Goal: Transaction & Acquisition: Purchase product/service

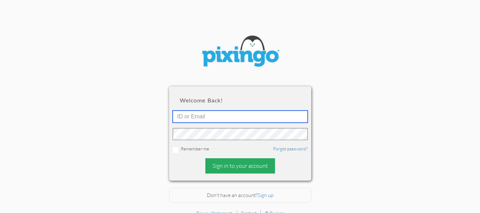
type input "[EMAIL_ADDRESS][DOMAIN_NAME]"
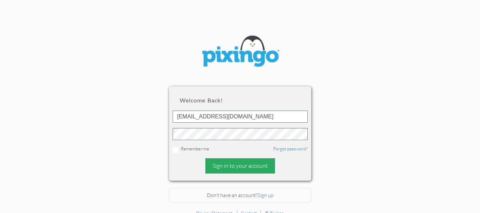
click at [242, 159] on div "Sign in to your account" at bounding box center [240, 165] width 70 height 15
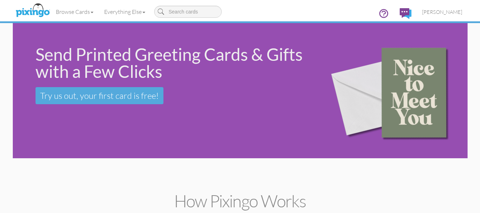
click at [101, 126] on div "Send Printed Greeting Cards & Gifts with a Few Clicks Try us out, your first ca…" at bounding box center [164, 75] width 303 height 104
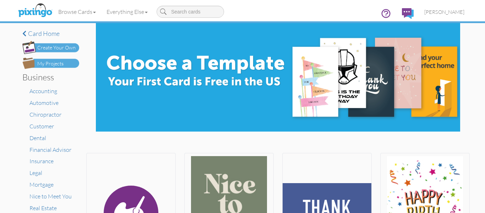
click at [57, 63] on div "My Projects" at bounding box center [50, 63] width 26 height 7
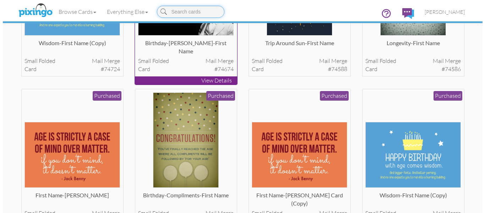
scroll to position [134, 0]
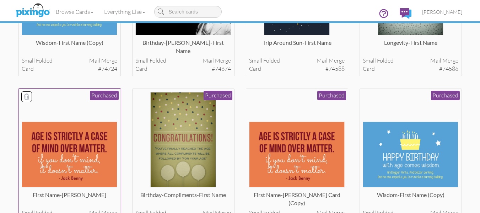
click at [86, 157] on img at bounding box center [70, 154] width 96 height 66
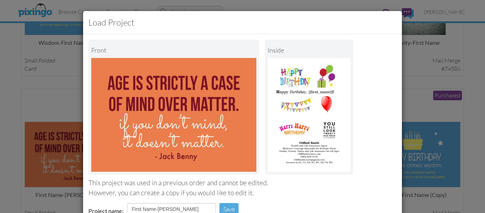
scroll to position [120, 0]
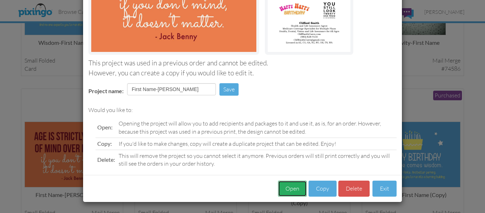
click at [290, 187] on button "Open" at bounding box center [292, 188] width 29 height 16
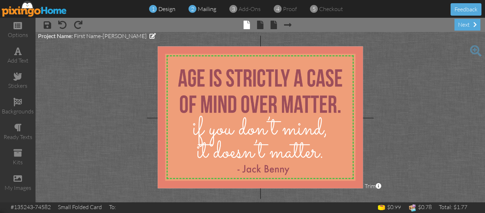
click at [205, 10] on span "mailing" at bounding box center [207, 8] width 18 height 7
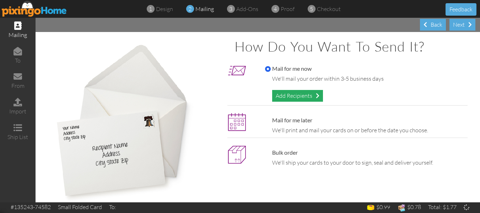
click at [286, 94] on div "Add Recipients" at bounding box center [297, 96] width 51 height 12
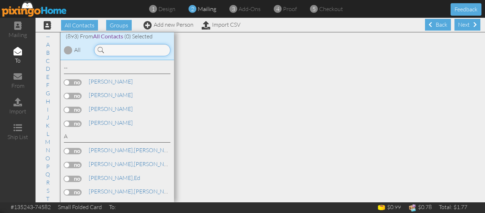
click at [133, 47] on input at bounding box center [132, 50] width 76 height 12
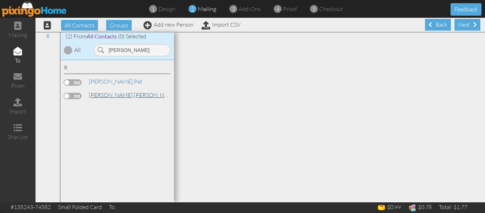
click at [97, 94] on span "[PERSON_NAME]," at bounding box center [111, 94] width 45 height 7
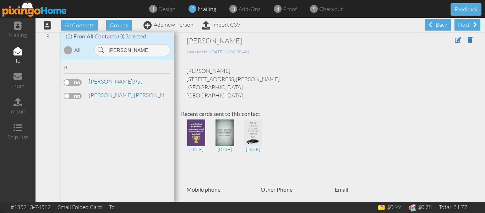
click at [104, 81] on span "[PERSON_NAME]," at bounding box center [111, 81] width 45 height 7
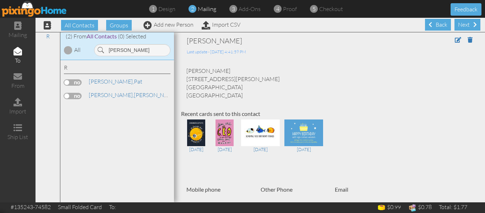
click at [69, 83] on label at bounding box center [73, 82] width 18 height 6
click at [0, 0] on input "checkbox" at bounding box center [0, 0] width 0 height 0
click at [126, 51] on input "Reiber" at bounding box center [132, 50] width 76 height 12
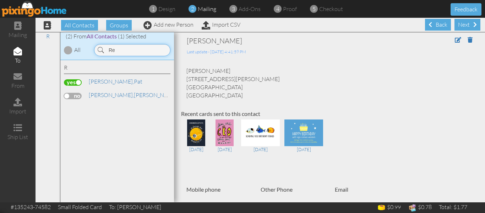
type input "R"
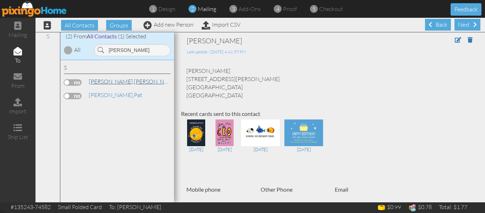
click at [119, 85] on link "Schermetzler, Jim" at bounding box center [133, 81] width 91 height 9
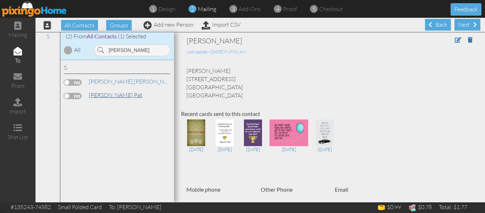
click at [116, 92] on span "[PERSON_NAME]," at bounding box center [111, 94] width 45 height 7
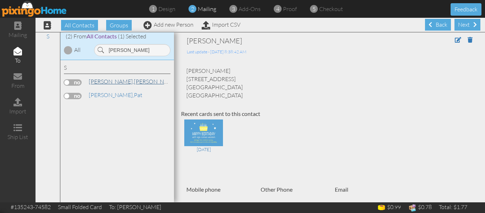
click at [116, 83] on span "[PERSON_NAME]," at bounding box center [111, 81] width 45 height 7
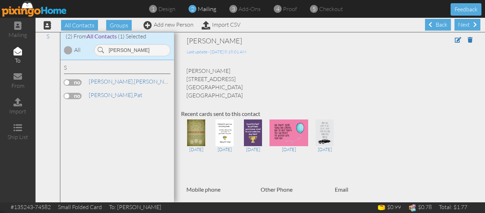
click at [69, 97] on label at bounding box center [73, 96] width 18 height 6
click at [0, 0] on input "checkbox" at bounding box center [0, 0] width 0 height 0
click at [133, 50] on input "scher" at bounding box center [132, 50] width 76 height 12
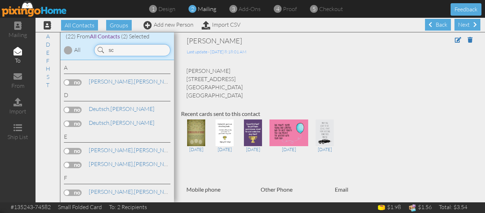
type input "s"
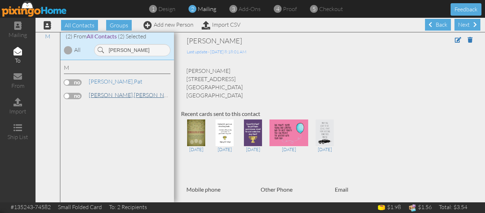
click at [107, 94] on span "[PERSON_NAME]," at bounding box center [111, 94] width 45 height 7
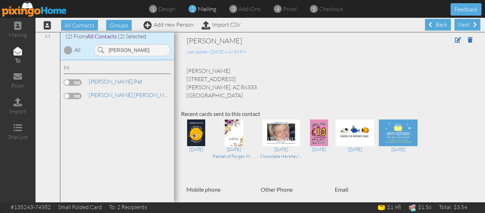
click at [65, 95] on label at bounding box center [73, 96] width 18 height 6
click at [0, 0] on input "checkbox" at bounding box center [0, 0] width 0 height 0
click at [142, 50] on input "maxwell" at bounding box center [132, 50] width 76 height 12
type input "m"
click at [107, 94] on span "[PERSON_NAME]," at bounding box center [111, 94] width 45 height 7
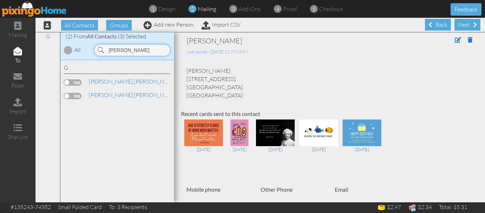
click at [130, 50] on input "givens" at bounding box center [132, 50] width 76 height 12
type input "g"
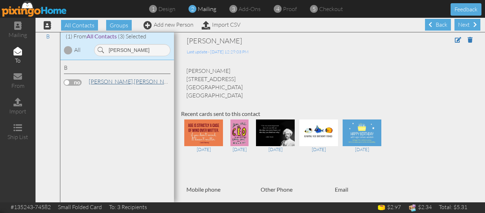
click at [93, 84] on span "[PERSON_NAME]," at bounding box center [111, 81] width 45 height 7
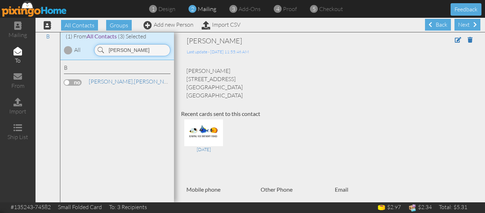
click at [132, 49] on input "bruno" at bounding box center [132, 50] width 76 height 12
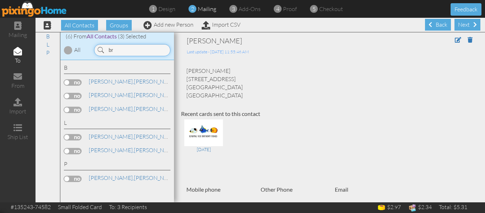
type input "b"
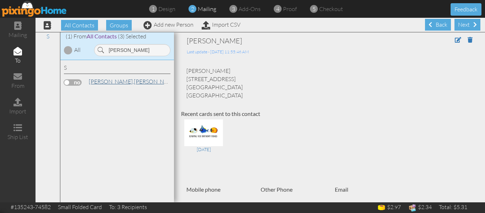
click at [103, 82] on span "[PERSON_NAME]," at bounding box center [111, 81] width 45 height 7
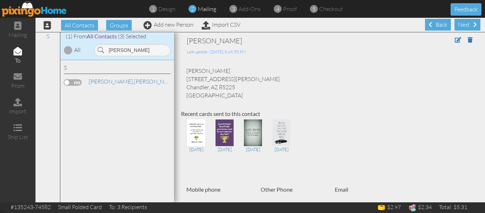
click at [69, 82] on label at bounding box center [73, 82] width 18 height 6
click at [0, 0] on input "checkbox" at bounding box center [0, 0] width 0 height 0
click at [131, 48] on input "shivers" at bounding box center [132, 50] width 76 height 12
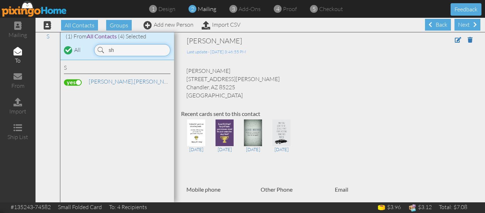
type input "s"
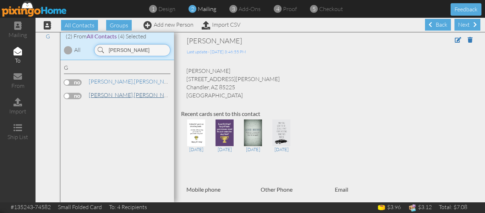
type input "givens"
click at [108, 93] on link "Givens, Maureen" at bounding box center [133, 95] width 91 height 9
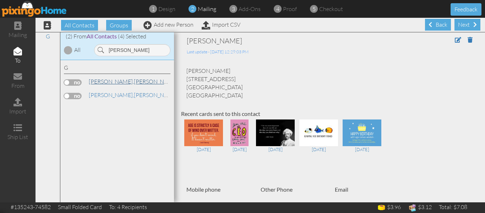
click at [113, 82] on link "Givens, Carl" at bounding box center [133, 81] width 91 height 9
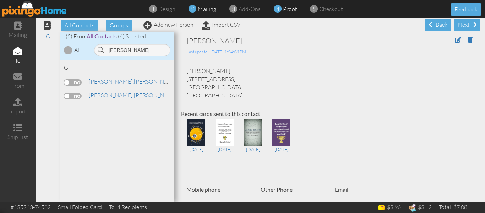
click at [290, 11] on span "proof" at bounding box center [290, 8] width 14 height 7
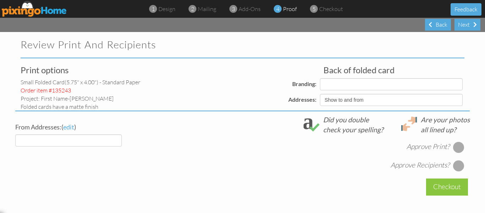
select select "object:15638"
select select "object:15641"
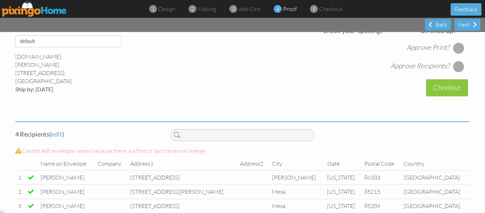
scroll to position [261, 0]
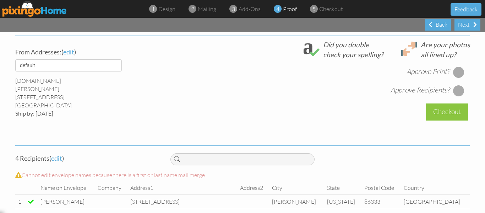
click at [457, 77] on div at bounding box center [458, 71] width 11 height 11
click at [457, 96] on div at bounding box center [458, 90] width 11 height 11
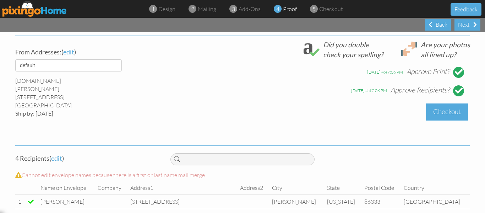
click at [450, 114] on div "Checkout" at bounding box center [447, 111] width 42 height 17
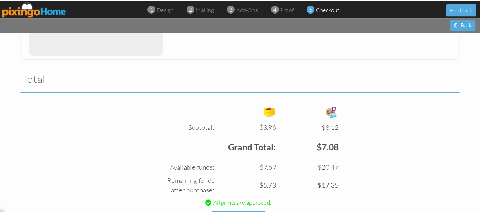
scroll to position [238, 0]
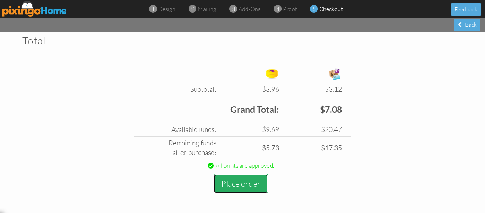
click at [239, 182] on button "Place order" at bounding box center [241, 184] width 54 height 20
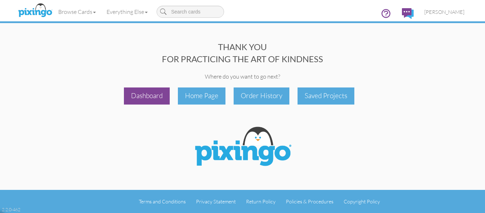
click at [151, 90] on div "Dashboard" at bounding box center [147, 95] width 46 height 17
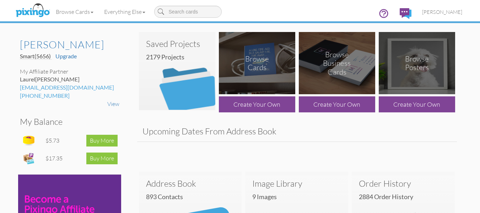
click at [189, 75] on img at bounding box center [177, 71] width 76 height 78
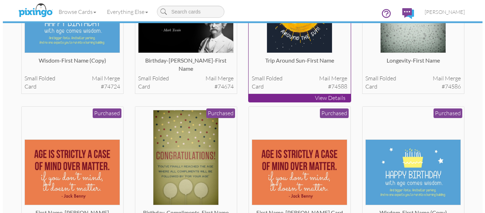
scroll to position [116, 0]
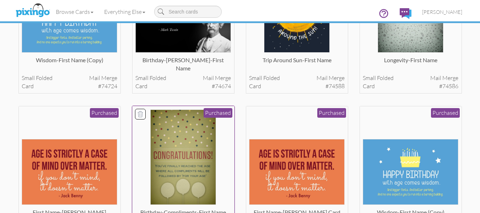
click at [194, 138] on img at bounding box center [183, 157] width 66 height 96
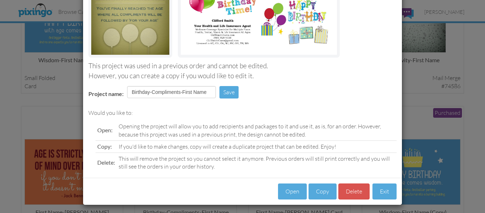
scroll to position [120, 0]
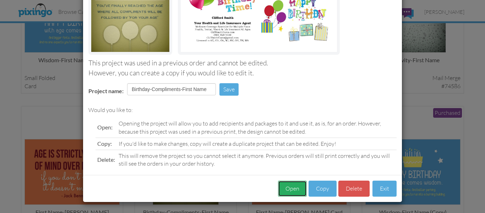
click at [298, 192] on button "Open" at bounding box center [292, 188] width 29 height 16
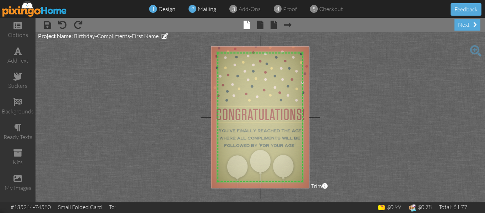
click at [207, 12] on span "mailing" at bounding box center [207, 8] width 18 height 7
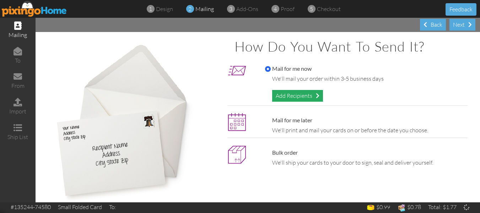
click at [283, 94] on div "Add Recipients" at bounding box center [297, 96] width 51 height 12
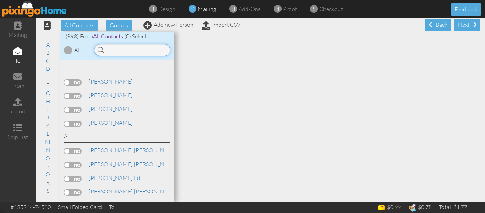
click at [123, 47] on input at bounding box center [132, 50] width 76 height 12
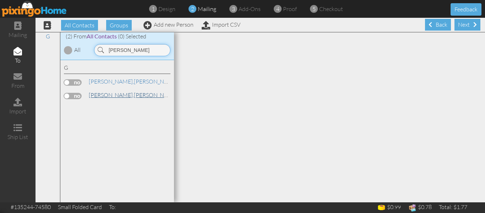
type input "givens"
click at [104, 93] on span "[PERSON_NAME]," at bounding box center [111, 94] width 45 height 7
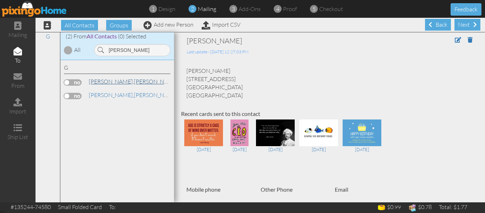
click at [103, 82] on span "[PERSON_NAME]," at bounding box center [111, 81] width 45 height 7
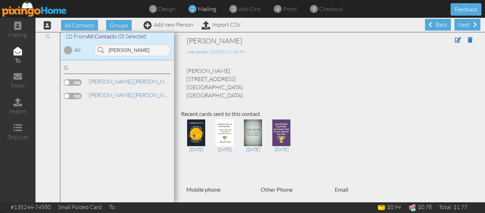
click at [67, 83] on label at bounding box center [73, 82] width 18 height 6
click at [0, 0] on input "checkbox" at bounding box center [0, 0] width 0 height 0
click at [288, 10] on span "proof" at bounding box center [290, 8] width 14 height 7
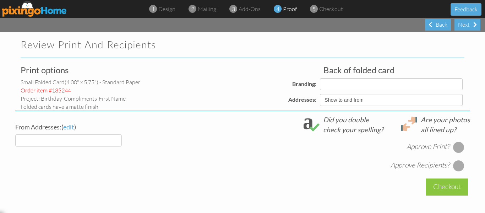
select select "object:18499"
select select "object:18501"
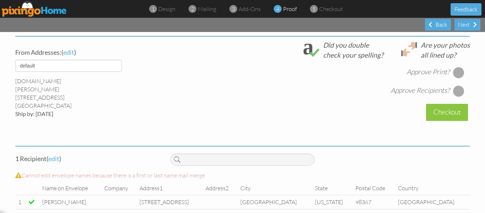
scroll to position [271, 0]
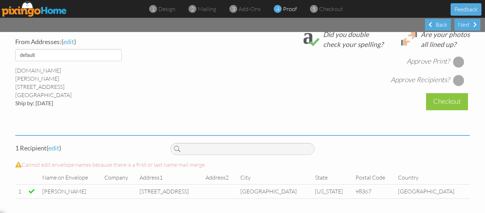
click at [458, 65] on div at bounding box center [458, 61] width 11 height 11
click at [458, 79] on div at bounding box center [458, 80] width 11 height 11
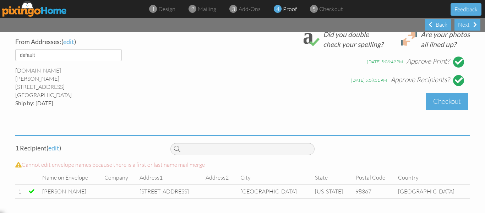
click at [448, 97] on div "Checkout" at bounding box center [447, 101] width 42 height 17
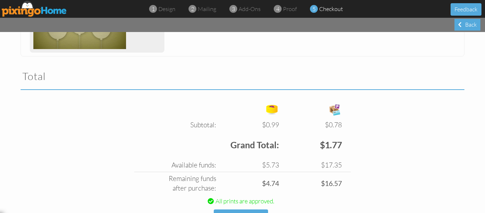
scroll to position [245, 0]
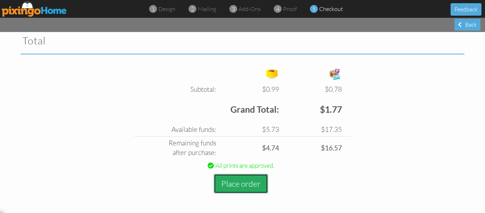
click at [233, 185] on button "Place order" at bounding box center [241, 184] width 54 height 20
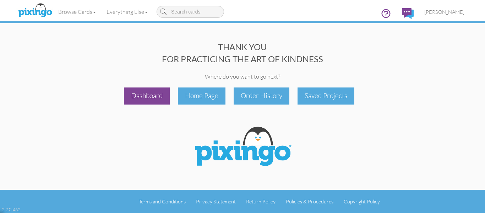
click at [153, 100] on div "Dashboard" at bounding box center [147, 95] width 46 height 17
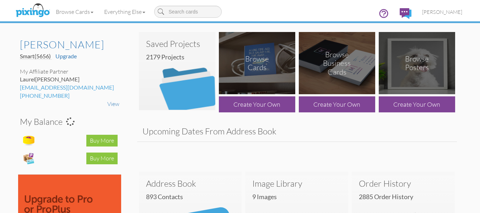
click at [180, 77] on img at bounding box center [177, 71] width 76 height 78
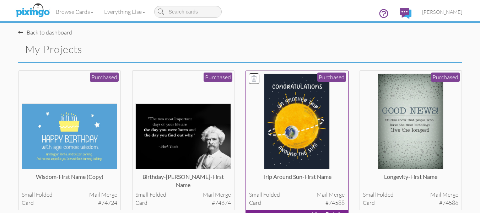
click at [302, 108] on img at bounding box center [297, 122] width 66 height 96
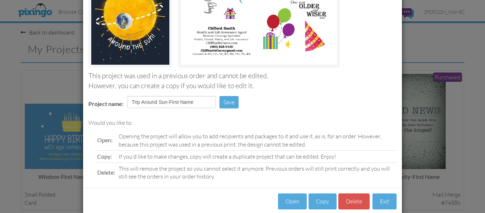
scroll to position [120, 0]
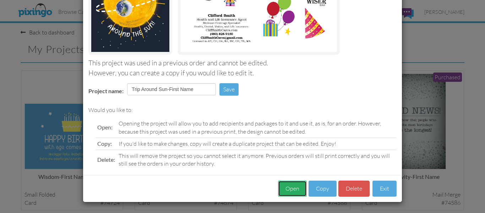
click at [292, 183] on button "Open" at bounding box center [292, 188] width 29 height 16
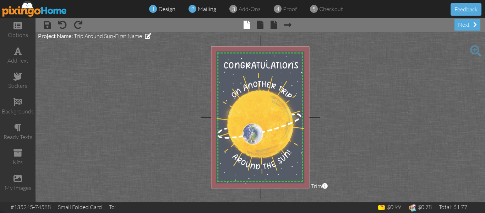
click at [203, 12] on div "2 mailing" at bounding box center [204, 9] width 24 height 8
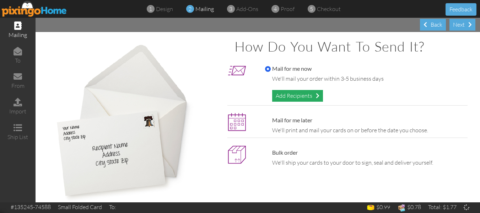
click at [290, 94] on div "Add Recipients" at bounding box center [297, 96] width 51 height 12
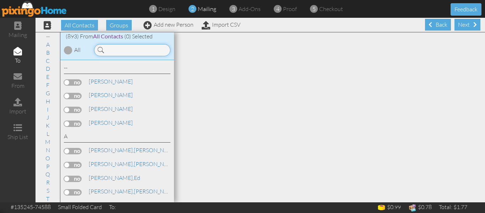
click at [127, 54] on input at bounding box center [132, 50] width 76 height 12
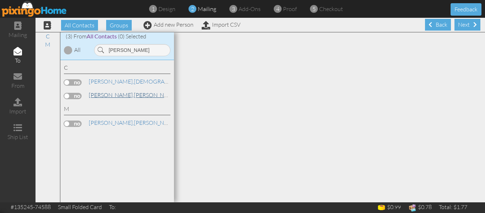
click at [117, 94] on link "Cannon, Terry" at bounding box center [133, 95] width 91 height 9
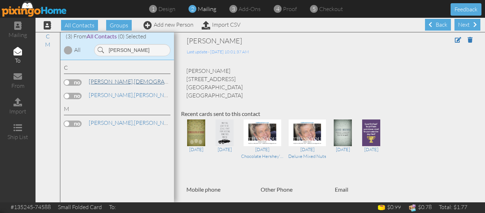
click at [98, 83] on span "[PERSON_NAME]," at bounding box center [111, 81] width 45 height 7
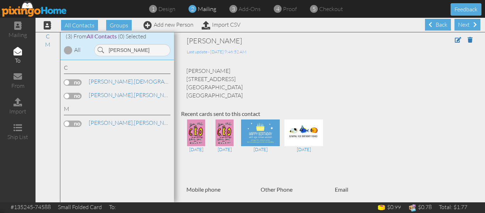
click at [69, 81] on label at bounding box center [73, 82] width 18 height 6
click at [0, 0] on input "checkbox" at bounding box center [0, 0] width 0 height 0
click at [115, 97] on link "Cannon, Terry" at bounding box center [133, 95] width 91 height 9
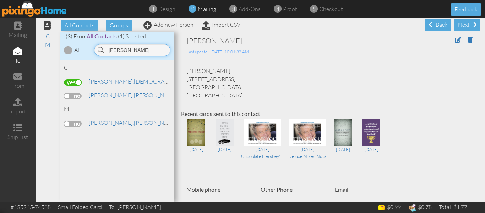
click at [133, 50] on input "cann" at bounding box center [132, 50] width 76 height 12
type input "c"
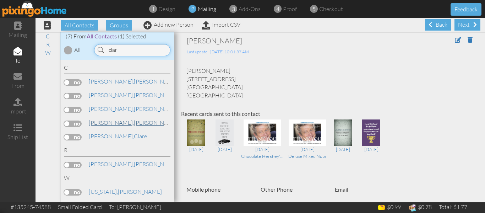
type input "clar"
click at [108, 123] on link "Clark, Kathy" at bounding box center [133, 122] width 91 height 9
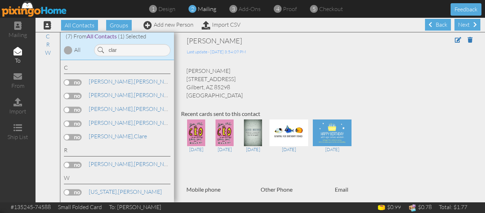
click at [67, 124] on label at bounding box center [73, 123] width 18 height 6
click at [0, 0] on input "checkbox" at bounding box center [0, 0] width 0 height 0
click at [123, 46] on input "clar" at bounding box center [132, 50] width 76 height 12
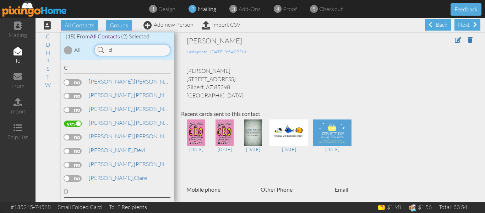
type input "c"
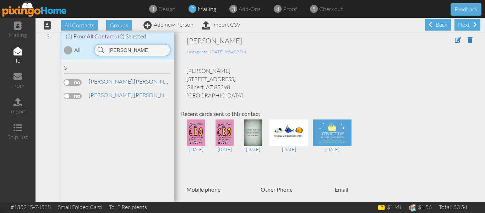
type input "[PERSON_NAME]"
click at [107, 83] on link "[PERSON_NAME]" at bounding box center [133, 81] width 91 height 9
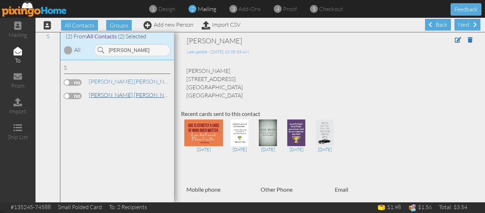
click at [105, 93] on link "[PERSON_NAME]" at bounding box center [133, 95] width 91 height 9
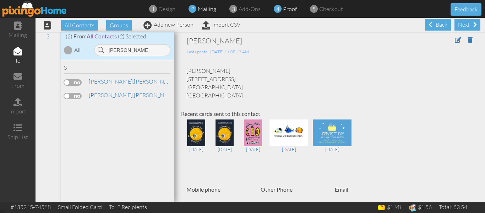
click at [287, 9] on span "proof" at bounding box center [290, 8] width 14 height 7
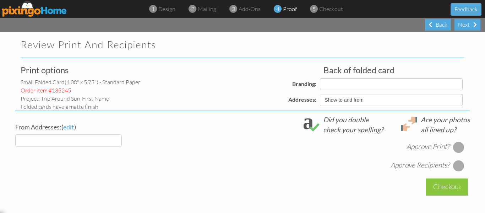
select select "object:25982"
select select "object:25985"
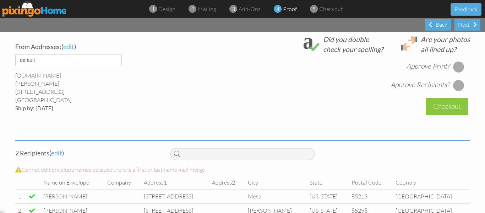
scroll to position [286, 0]
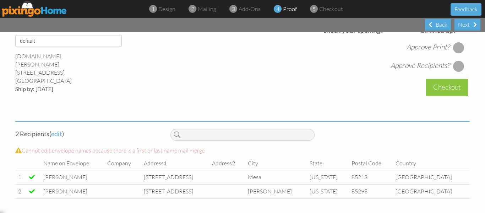
click at [457, 47] on div at bounding box center [458, 47] width 11 height 11
click at [454, 65] on div at bounding box center [458, 65] width 11 height 11
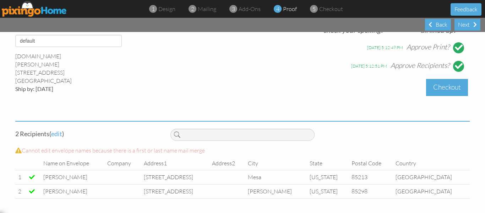
click at [443, 85] on div "Checkout" at bounding box center [447, 87] width 42 height 17
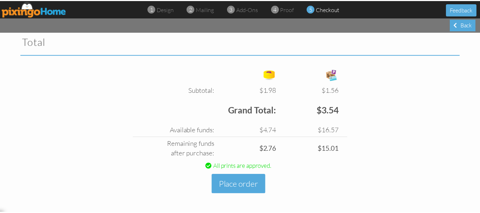
scroll to position [245, 0]
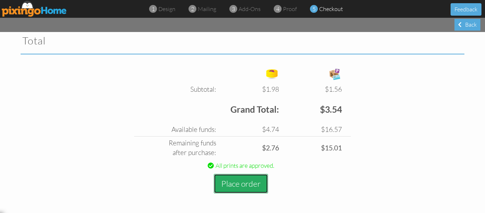
click at [233, 182] on button "Place order" at bounding box center [241, 184] width 54 height 20
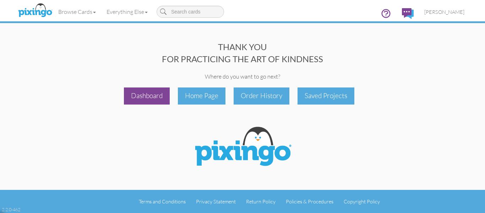
click at [143, 94] on div "Dashboard" at bounding box center [147, 95] width 46 height 17
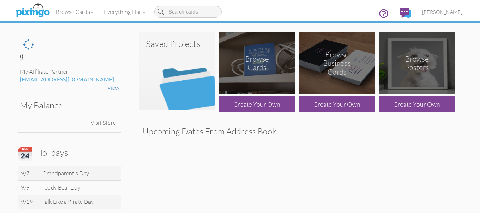
click at [172, 82] on img at bounding box center [177, 71] width 76 height 78
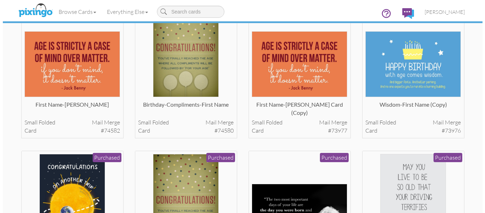
scroll to position [224, 0]
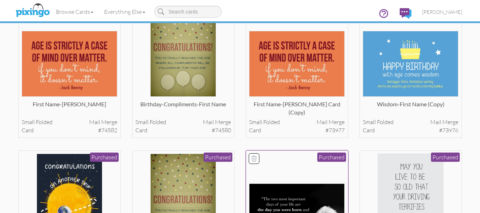
click at [306, 198] on img at bounding box center [297, 216] width 96 height 66
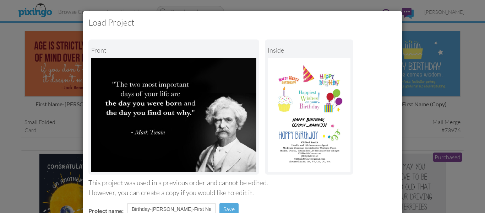
scroll to position [120, 0]
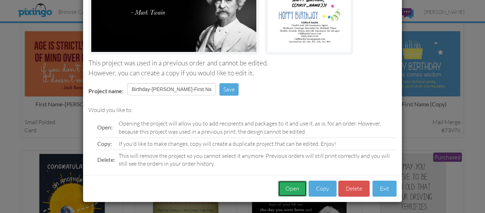
click at [286, 189] on button "Open" at bounding box center [292, 188] width 29 height 16
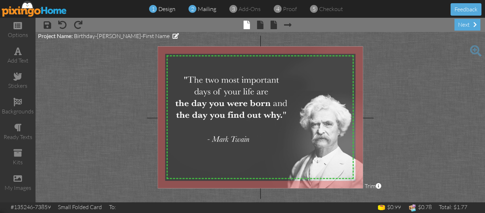
click at [203, 10] on span "mailing" at bounding box center [207, 8] width 18 height 7
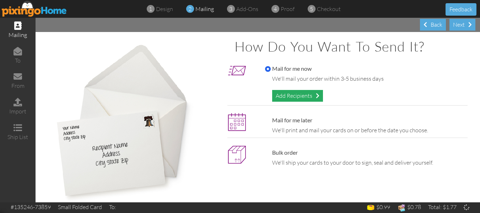
click at [286, 97] on div "Add Recipients" at bounding box center [297, 96] width 51 height 12
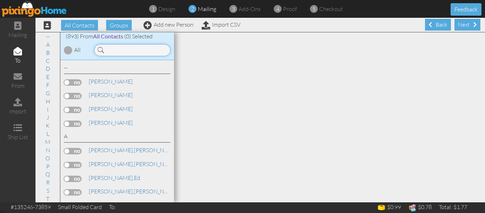
click at [115, 48] on input at bounding box center [132, 50] width 76 height 12
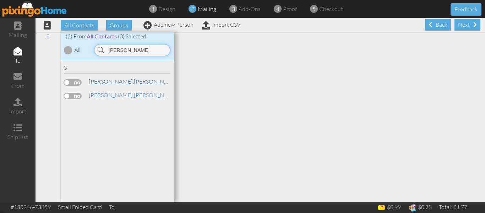
type input "[PERSON_NAME]"
click at [112, 78] on link "[PERSON_NAME]" at bounding box center [133, 81] width 91 height 9
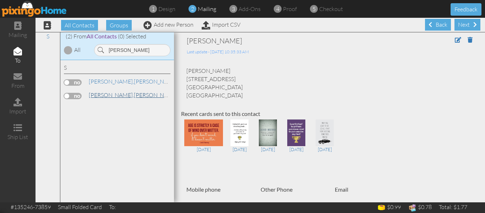
click at [103, 96] on link "[PERSON_NAME]" at bounding box center [133, 95] width 91 height 9
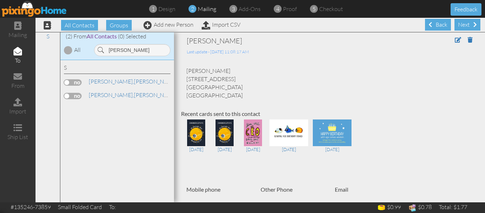
click at [66, 95] on label at bounding box center [73, 96] width 18 height 6
click at [0, 0] on input "checkbox" at bounding box center [0, 0] width 0 height 0
click at [283, 9] on span "proof" at bounding box center [290, 8] width 14 height 7
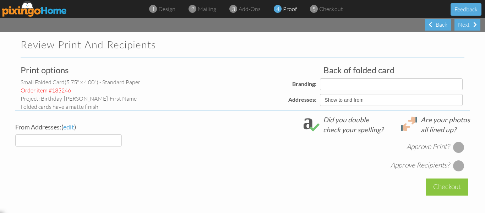
select select "object:29074"
select select "object:29077"
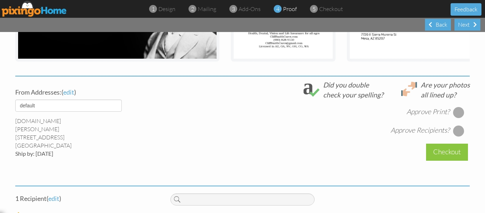
scroll to position [277, 0]
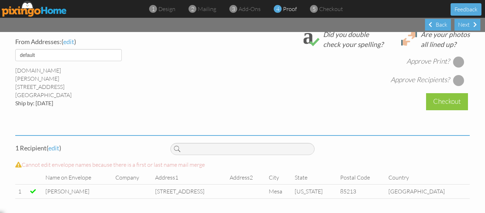
click at [455, 62] on div at bounding box center [458, 61] width 11 height 11
click at [455, 79] on div at bounding box center [458, 80] width 11 height 11
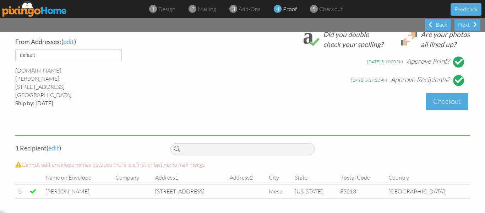
click at [450, 99] on div "Checkout" at bounding box center [447, 101] width 42 height 17
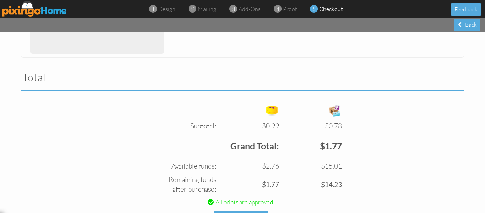
scroll to position [238, 0]
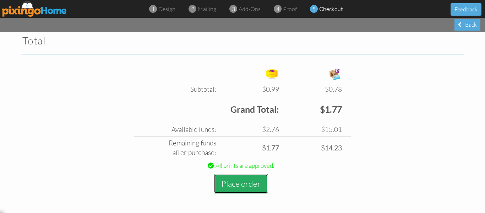
click at [238, 180] on button "Place order" at bounding box center [241, 184] width 54 height 20
